Goal: Task Accomplishment & Management: Use online tool/utility

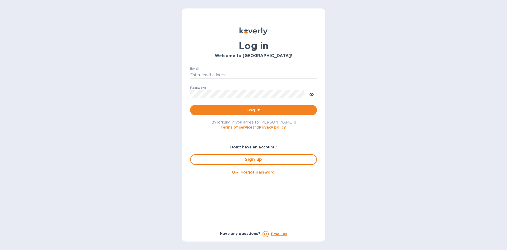
click at [215, 72] on input "Email" at bounding box center [253, 75] width 127 height 8
type input "[EMAIL_ADDRESS][DOMAIN_NAME]"
click at [100, 111] on div "Log in Welcome to [GEOGRAPHIC_DATA]! Email [EMAIL_ADDRESS][DOMAIN_NAME] ​ Passw…" at bounding box center [253, 125] width 507 height 250
click at [246, 111] on span "Log in" at bounding box center [253, 110] width 118 height 6
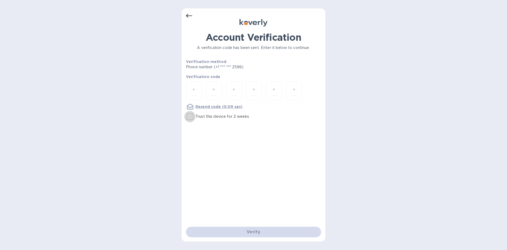
click at [190, 118] on input "Trust this device for 2 weeks" at bounding box center [189, 116] width 11 height 11
checkbox input "true"
click at [244, 149] on div "Account Verification A verification code has been sent. Enter it below to conti…" at bounding box center [253, 129] width 135 height 195
click at [196, 87] on input "number" at bounding box center [193, 91] width 7 height 10
type input "6"
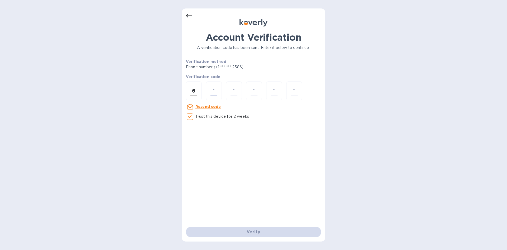
type input "3"
type input "5"
type input "2"
type input "7"
type input "5"
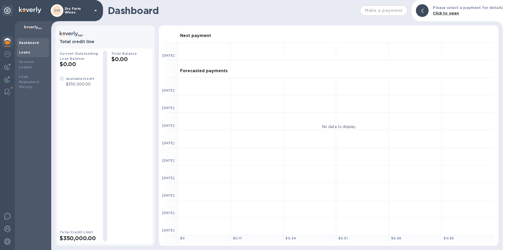
click at [36, 50] on div "Loans" at bounding box center [33, 52] width 28 height 5
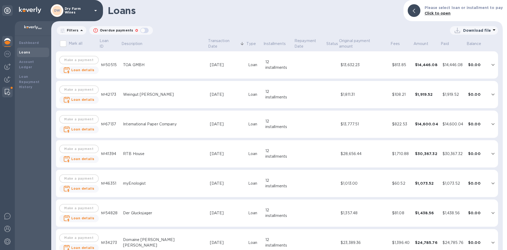
click at [4, 88] on div at bounding box center [8, 92] width 10 height 11
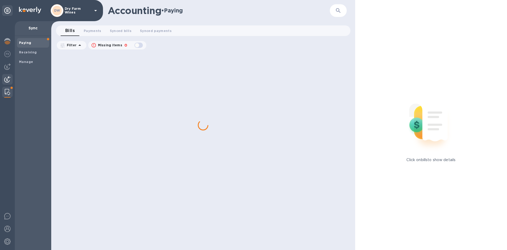
click at [6, 77] on img at bounding box center [7, 79] width 6 height 6
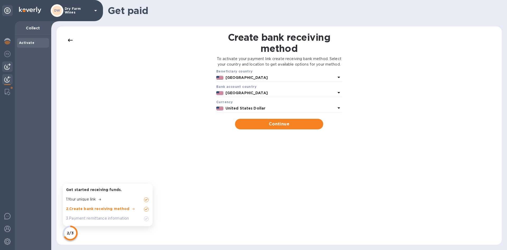
click at [7, 68] on img at bounding box center [7, 66] width 6 height 6
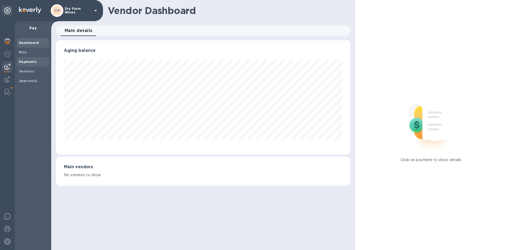
scroll to position [114, 294]
click at [21, 62] on b "Payments" at bounding box center [28, 62] width 18 height 4
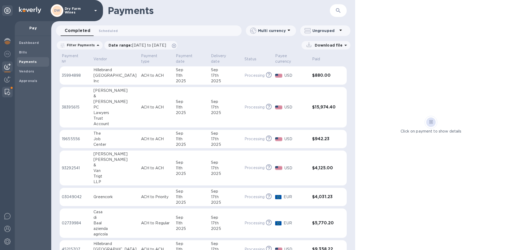
click at [6, 90] on img at bounding box center [7, 92] width 5 height 6
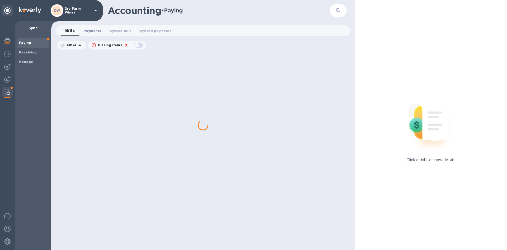
click at [91, 34] on button "Payments 0" at bounding box center [93, 30] width 26 height 11
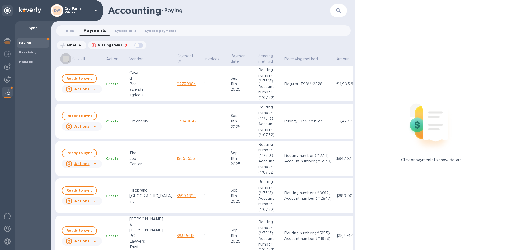
click at [64, 58] on input "Mark all" at bounding box center [65, 58] width 11 height 11
checkbox input "true"
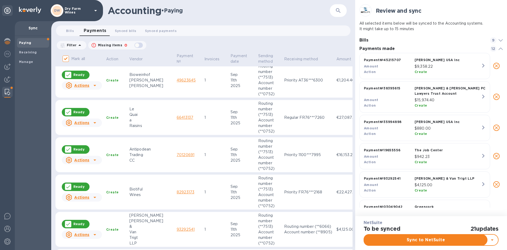
scroll to position [276, 0]
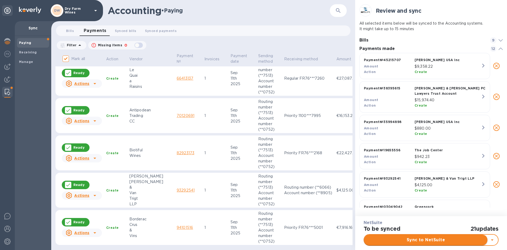
click at [419, 241] on span "Sync to NetSuite" at bounding box center [425, 239] width 115 height 6
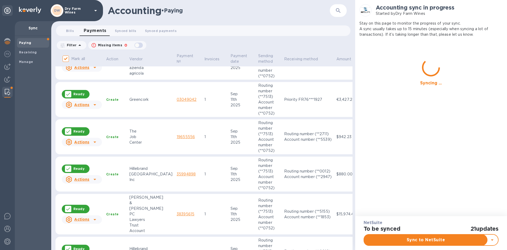
scroll to position [0, 0]
